Goal: Find specific page/section: Find specific page/section

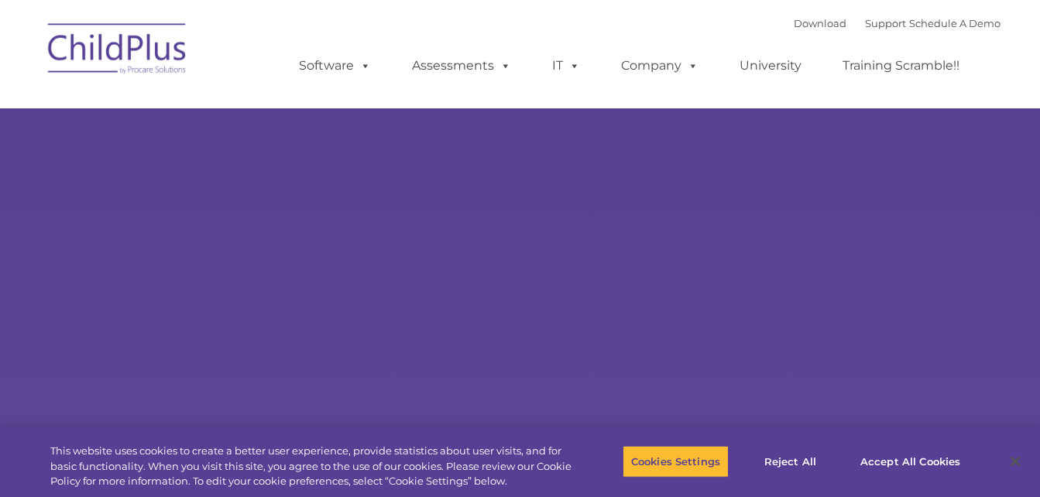
select select "MEDIUM"
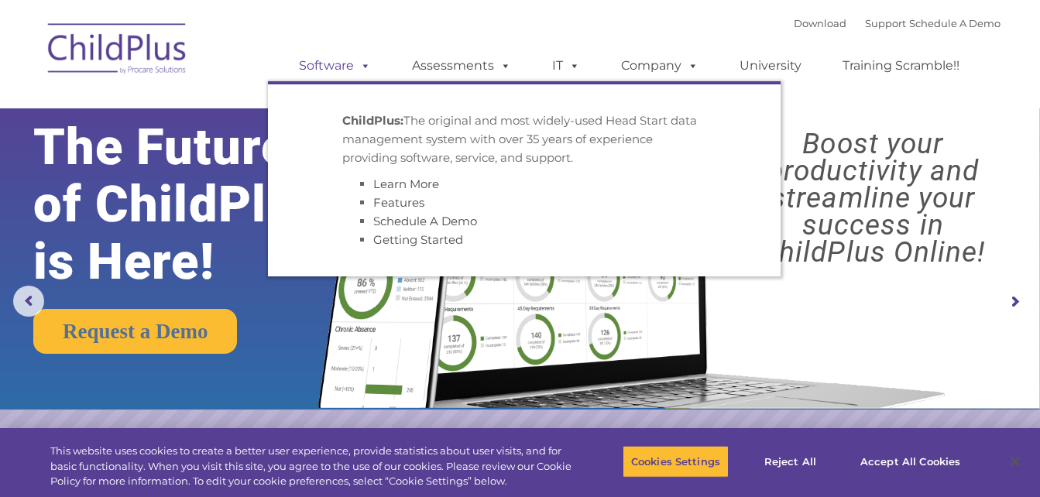
click at [362, 65] on span at bounding box center [362, 65] width 17 height 15
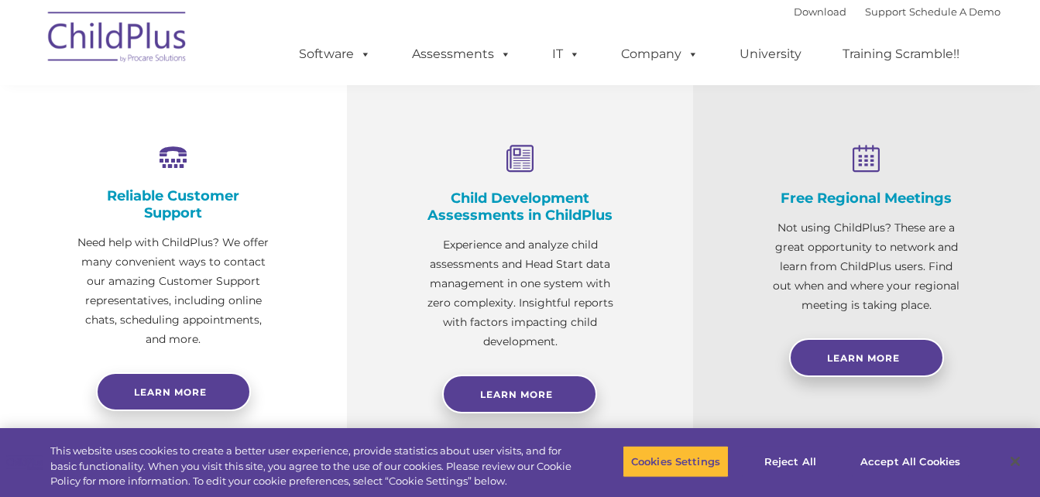
scroll to position [242, 0]
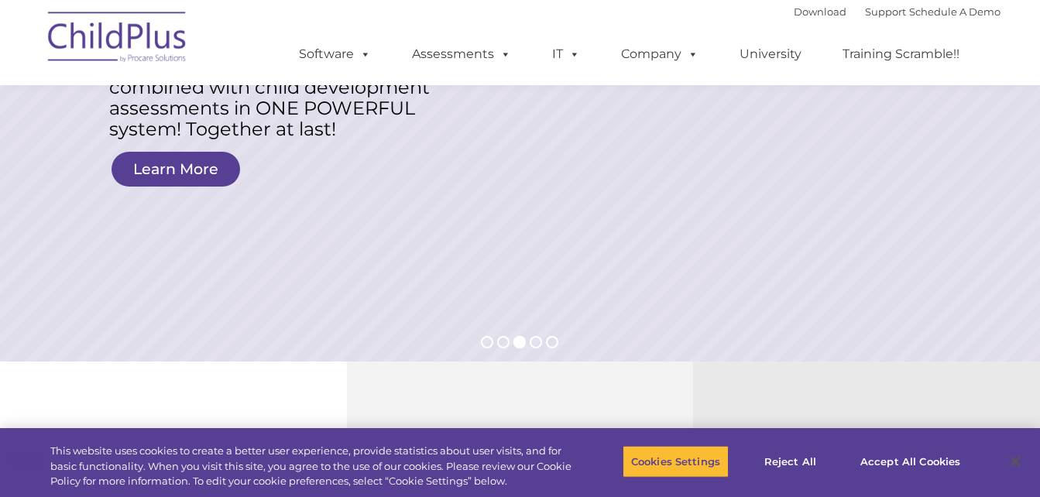
click at [136, 53] on img at bounding box center [117, 39] width 155 height 77
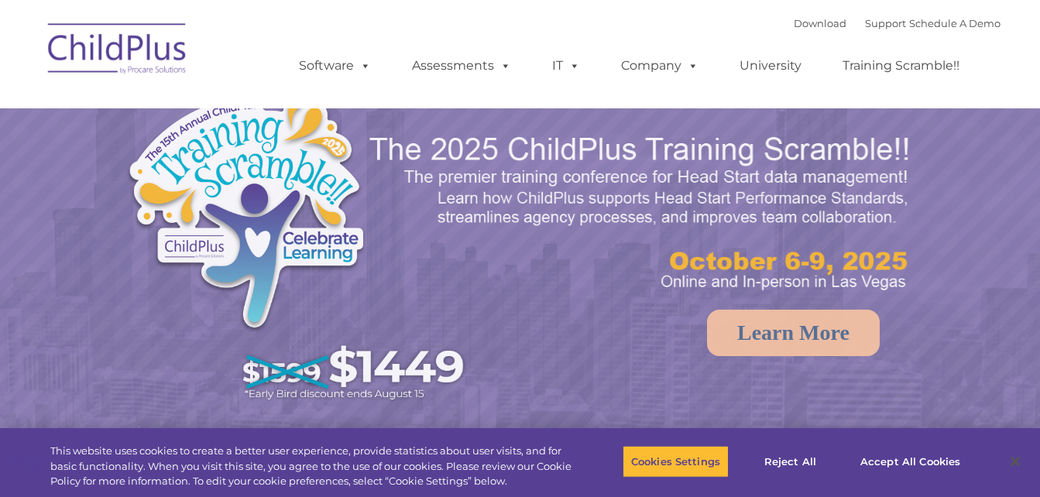
select select "MEDIUM"
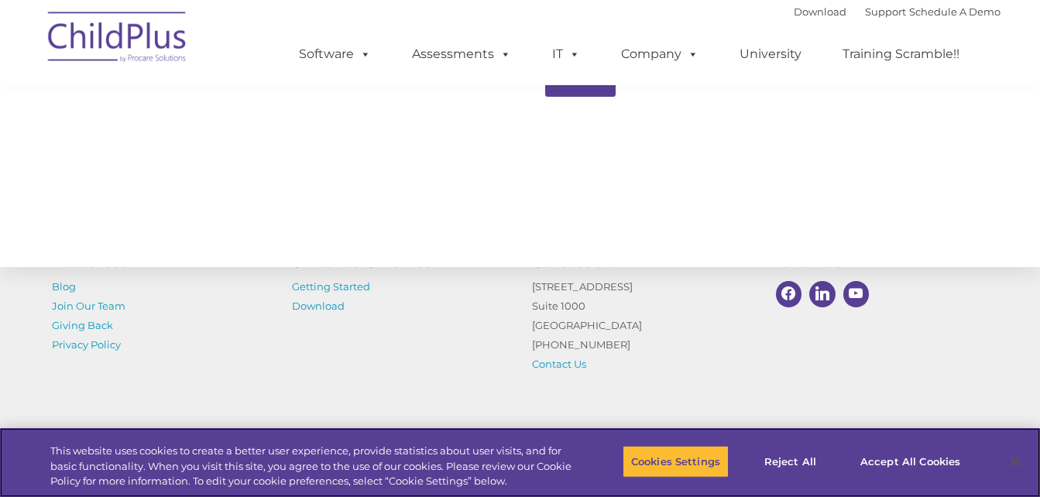
scroll to position [1804, 0]
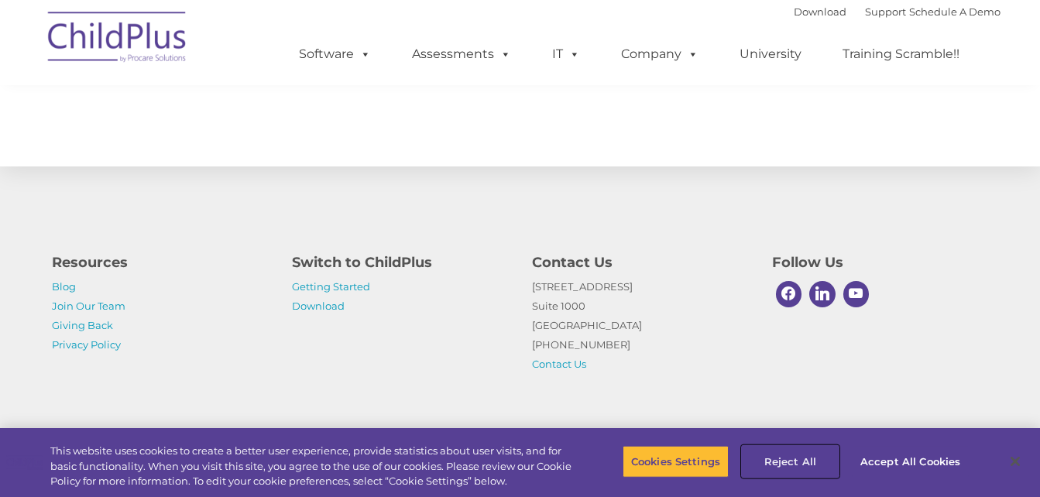
click at [796, 460] on button "Reject All" at bounding box center [790, 461] width 97 height 33
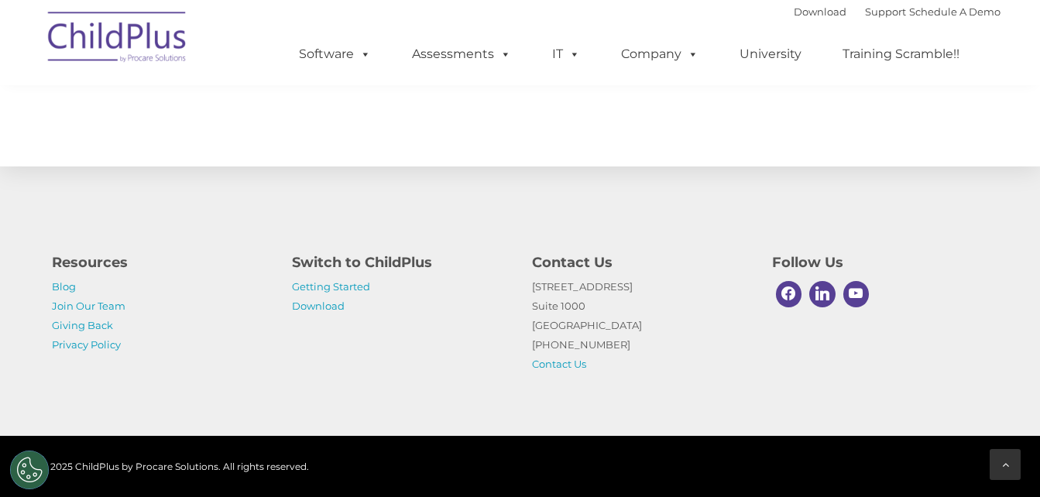
click at [1008, 470] on div at bounding box center [1005, 464] width 31 height 31
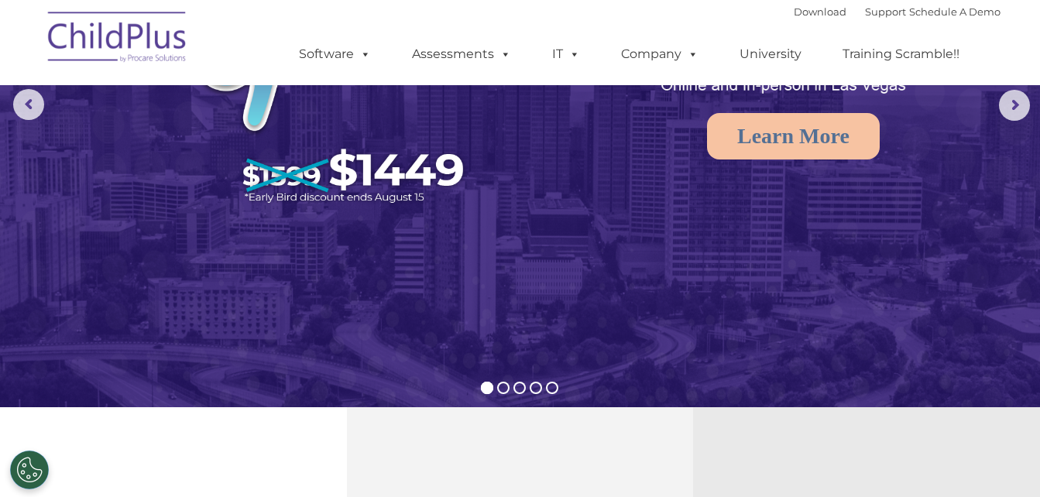
scroll to position [0, 0]
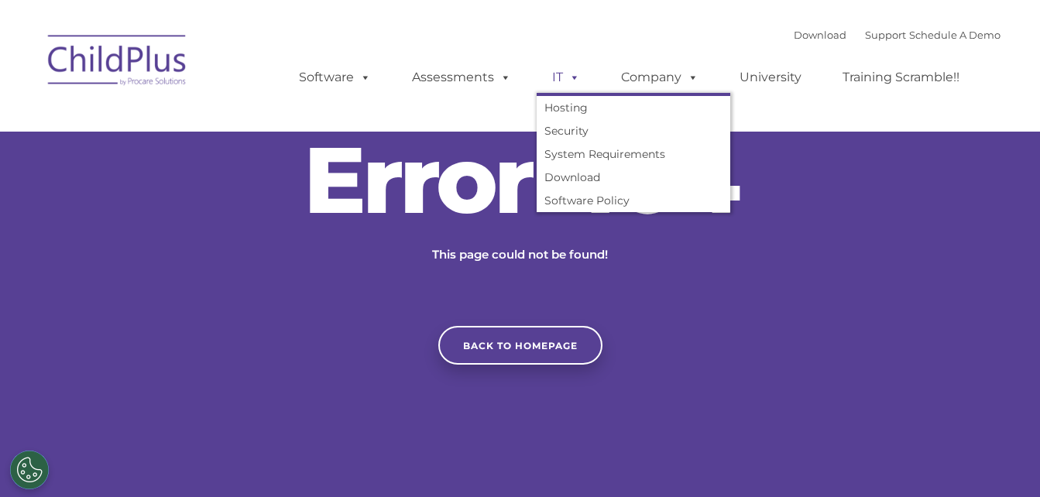
click at [574, 73] on span at bounding box center [571, 77] width 17 height 15
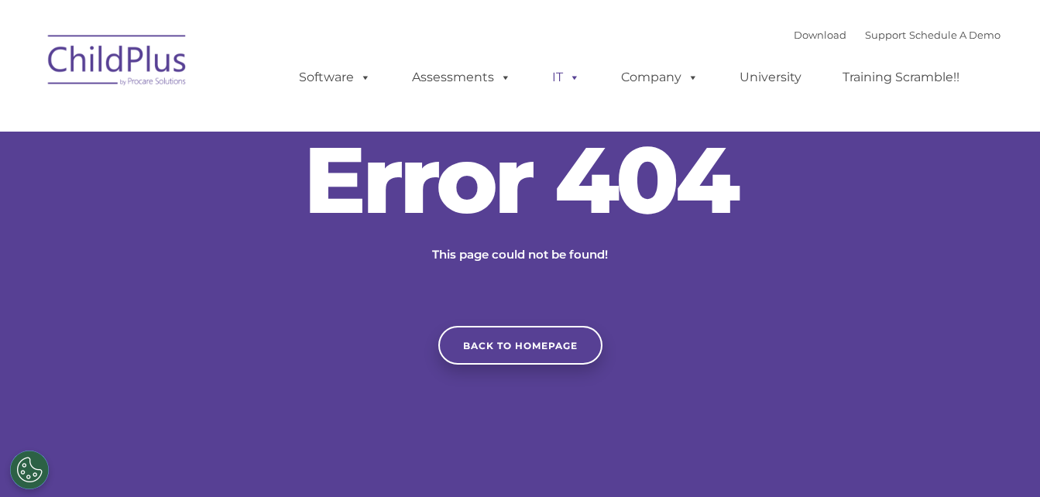
click at [574, 73] on span at bounding box center [571, 77] width 17 height 15
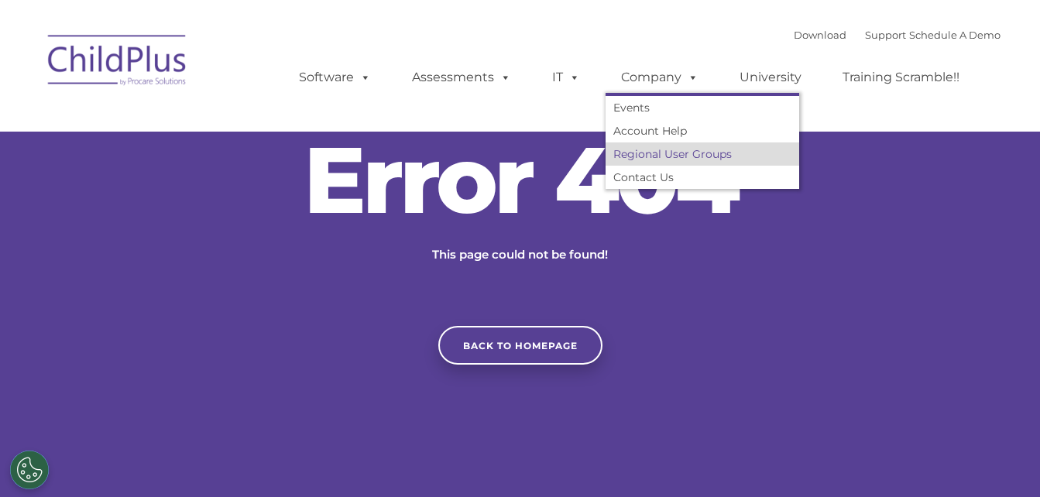
click at [669, 156] on link "Regional User Groups" at bounding box center [703, 154] width 194 height 23
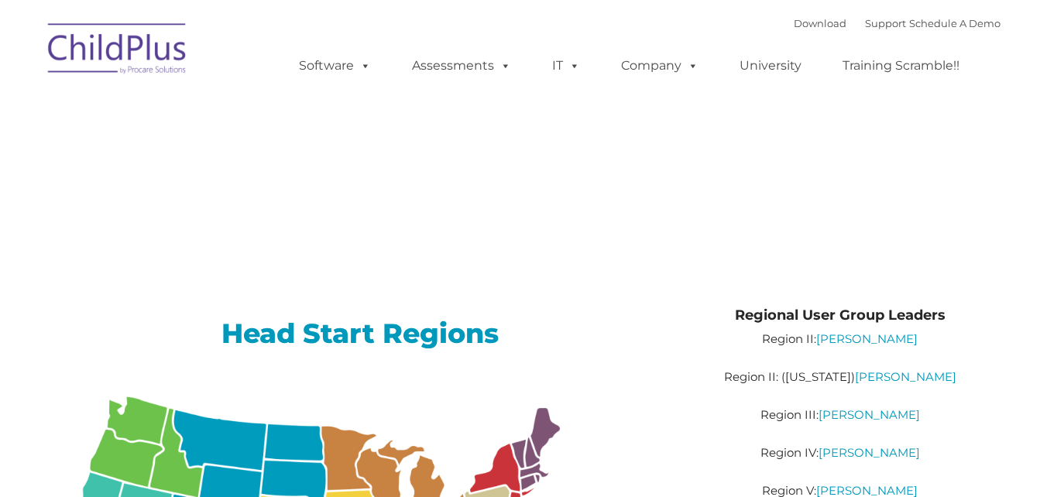
type input ""
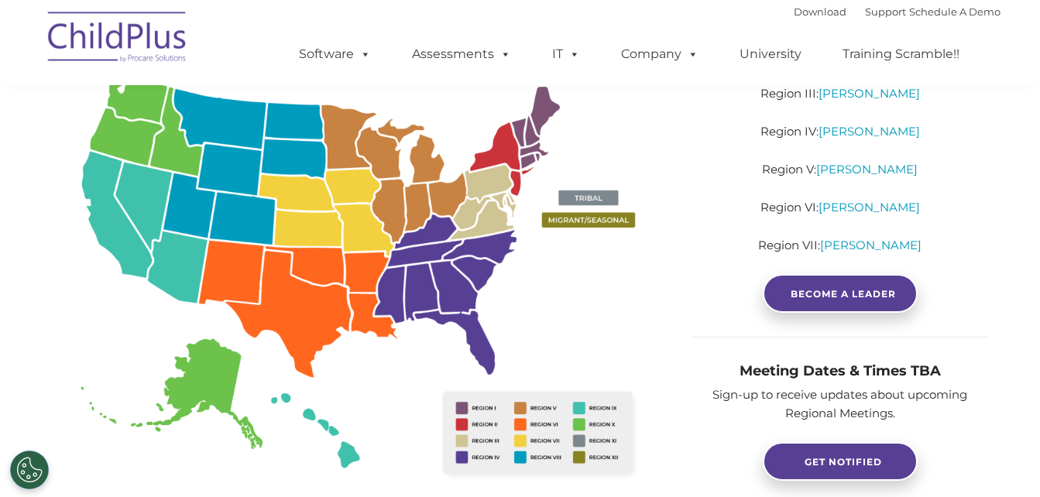
scroll to position [330, 0]
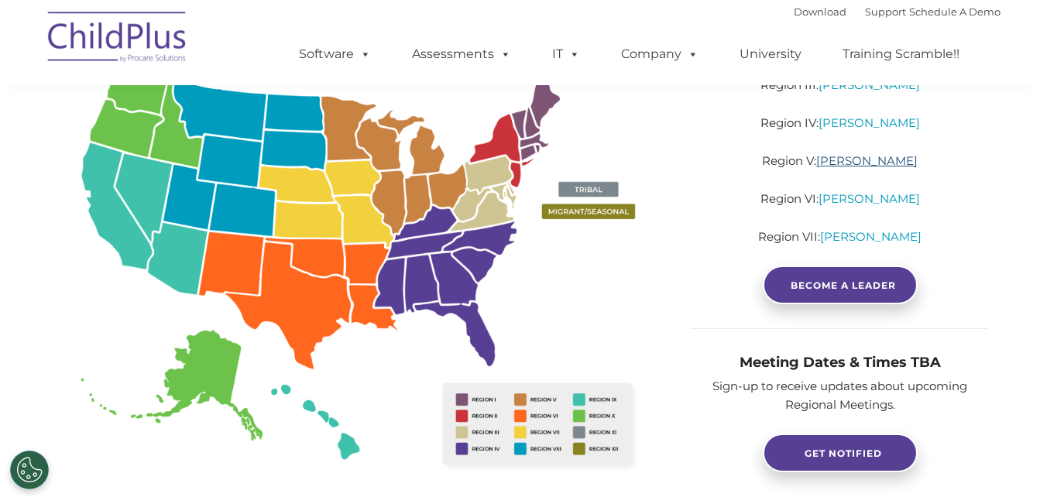
click at [861, 167] on link "Brandi Warner" at bounding box center [867, 160] width 101 height 15
click at [115, 328] on img at bounding box center [360, 272] width 617 height 449
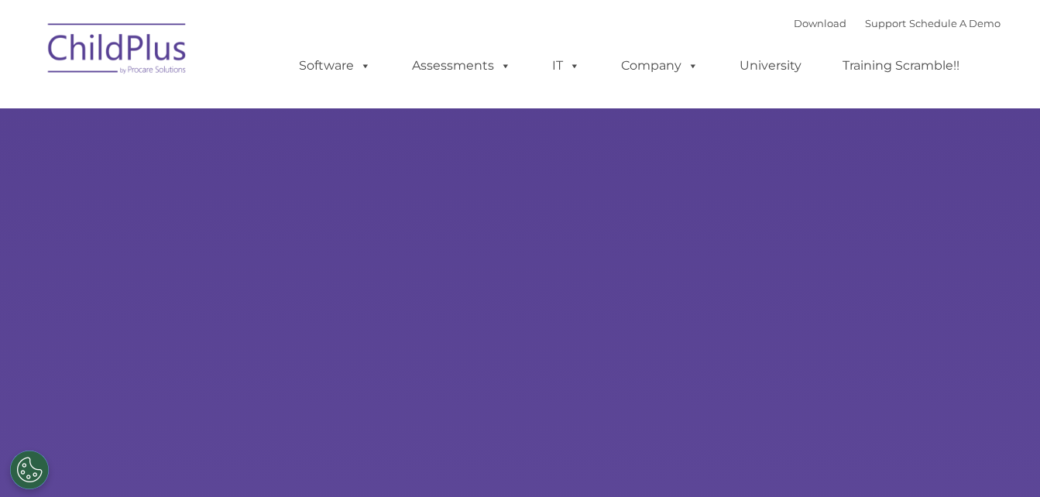
select select "MEDIUM"
